Goal: Find contact information: Find contact information

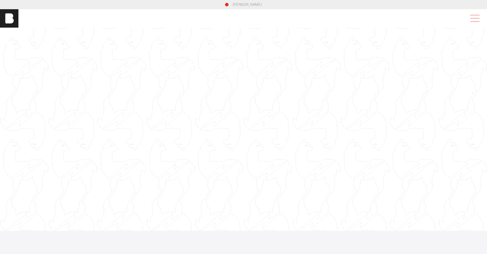
click at [477, 19] on span at bounding box center [473, 18] width 13 height 10
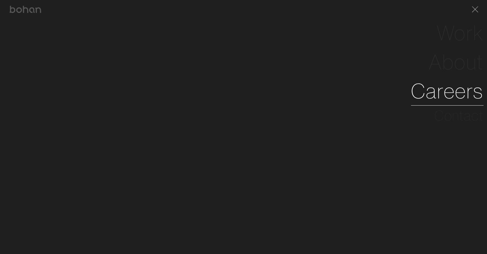
click at [445, 93] on link "Careers" at bounding box center [447, 90] width 72 height 29
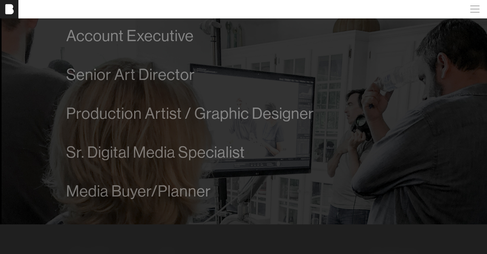
scroll to position [368, 0]
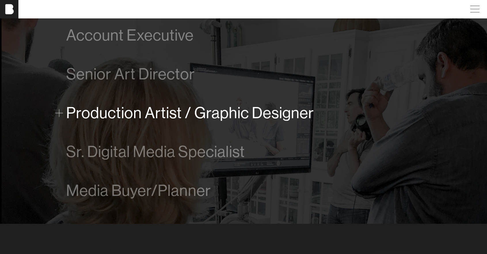
click at [255, 112] on span "Production Artist / Graphic Designer" at bounding box center [190, 113] width 248 height 18
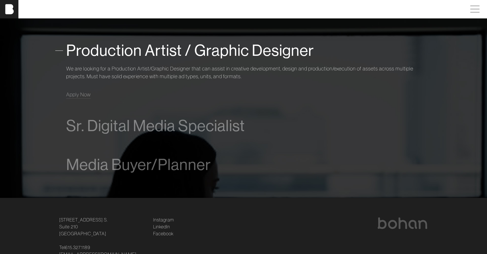
scroll to position [431, 0]
click at [77, 92] on span "Apply Now" at bounding box center [78, 93] width 24 height 7
click at [351, 190] on div "Open positions Account Executive We are looking for a driven and talented proce…" at bounding box center [243, 57] width 380 height 279
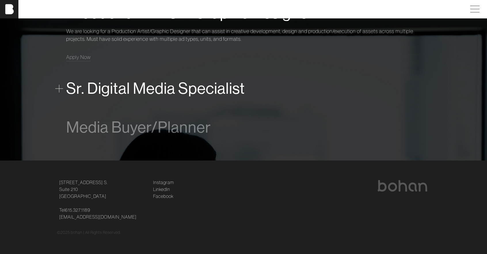
scroll to position [356, 0]
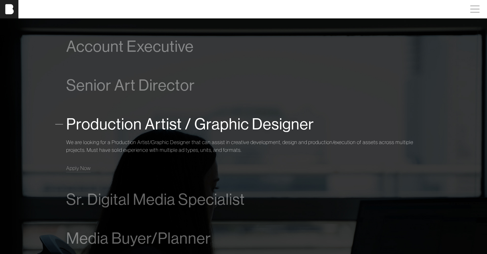
click at [61, 124] on span at bounding box center [59, 124] width 8 height 8
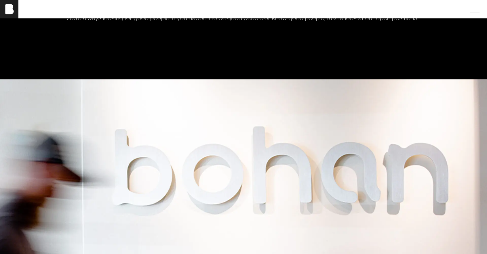
scroll to position [0, 4]
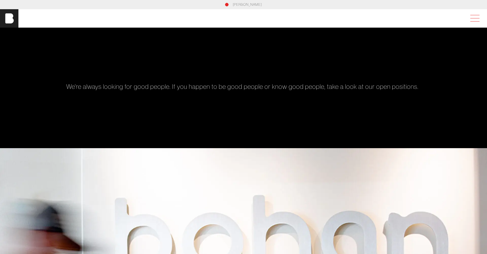
click at [477, 18] on span at bounding box center [473, 18] width 13 height 10
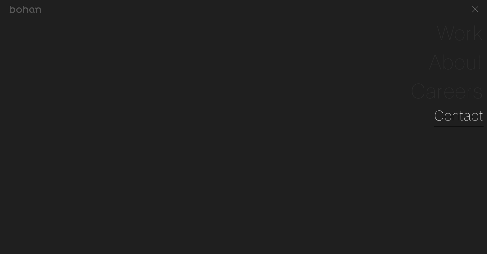
click at [452, 115] on link "Contact" at bounding box center [458, 115] width 49 height 21
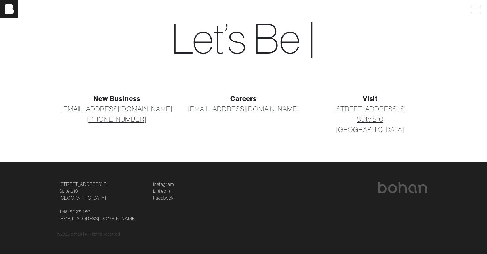
scroll to position [30, 0]
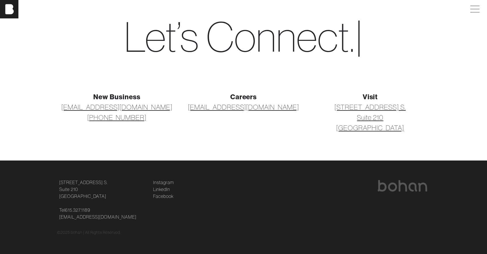
click at [236, 123] on div "Careers [EMAIL_ADDRESS][DOMAIN_NAME]" at bounding box center [243, 111] width 127 height 41
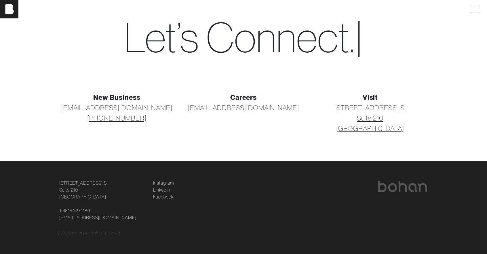
click at [234, 108] on link "[EMAIL_ADDRESS][DOMAIN_NAME]" at bounding box center [243, 107] width 111 height 10
click at [338, 173] on footer "[STREET_ADDRESS] [STREET_ADDRESS] Tel [PHONE_NUMBER] [EMAIL_ADDRESS][DOMAIN_NAM…" at bounding box center [243, 207] width 487 height 93
drag, startPoint x: 300, startPoint y: 118, endPoint x: 201, endPoint y: 106, distance: 99.7
click at [201, 106] on div "Careers [EMAIL_ADDRESS][DOMAIN_NAME]" at bounding box center [243, 112] width 127 height 41
copy link "[EMAIL_ADDRESS][DOMAIN_NAME]"
